Goal: Download file/media

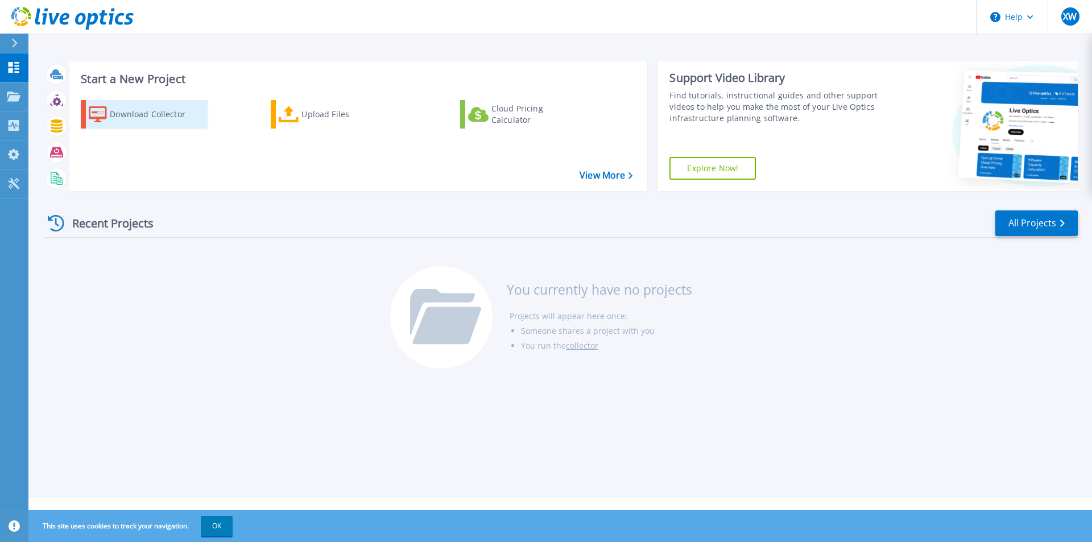
click at [117, 111] on div "Download Collector" at bounding box center [155, 114] width 91 height 23
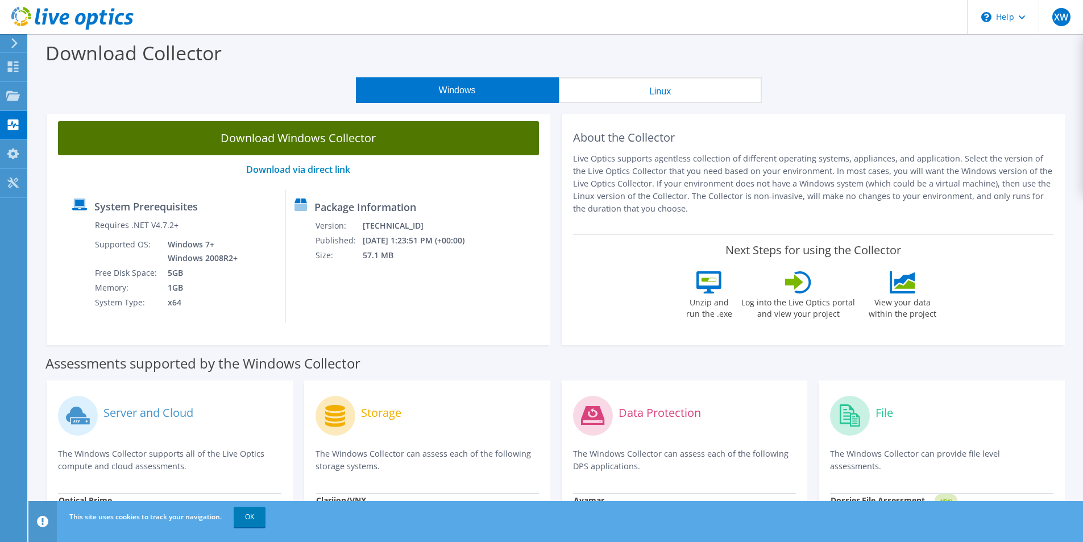
click at [387, 147] on link "Download Windows Collector" at bounding box center [298, 138] width 481 height 34
